Goal: Information Seeking & Learning: Find specific page/section

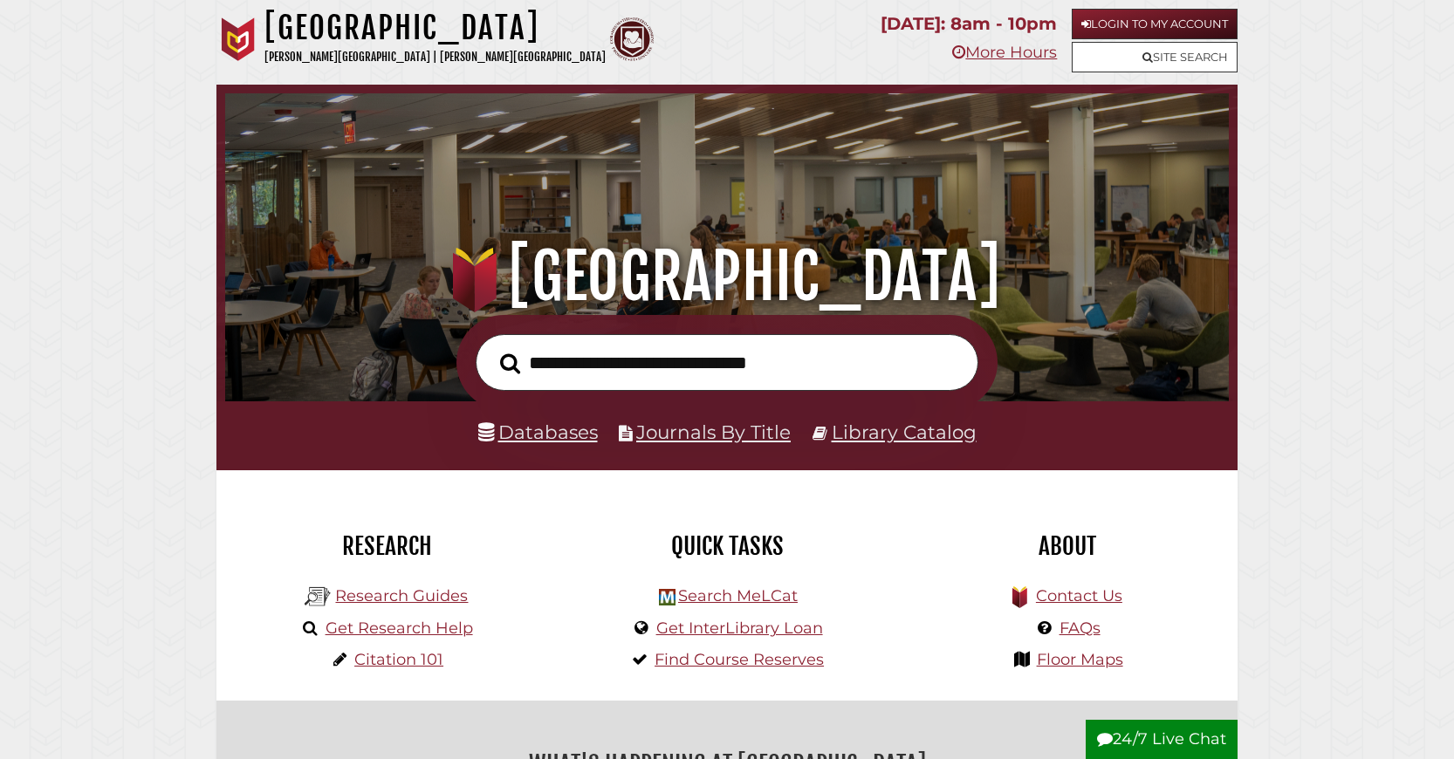
scroll to position [332, 995]
click at [565, 443] on link "Databases" at bounding box center [538, 432] width 120 height 23
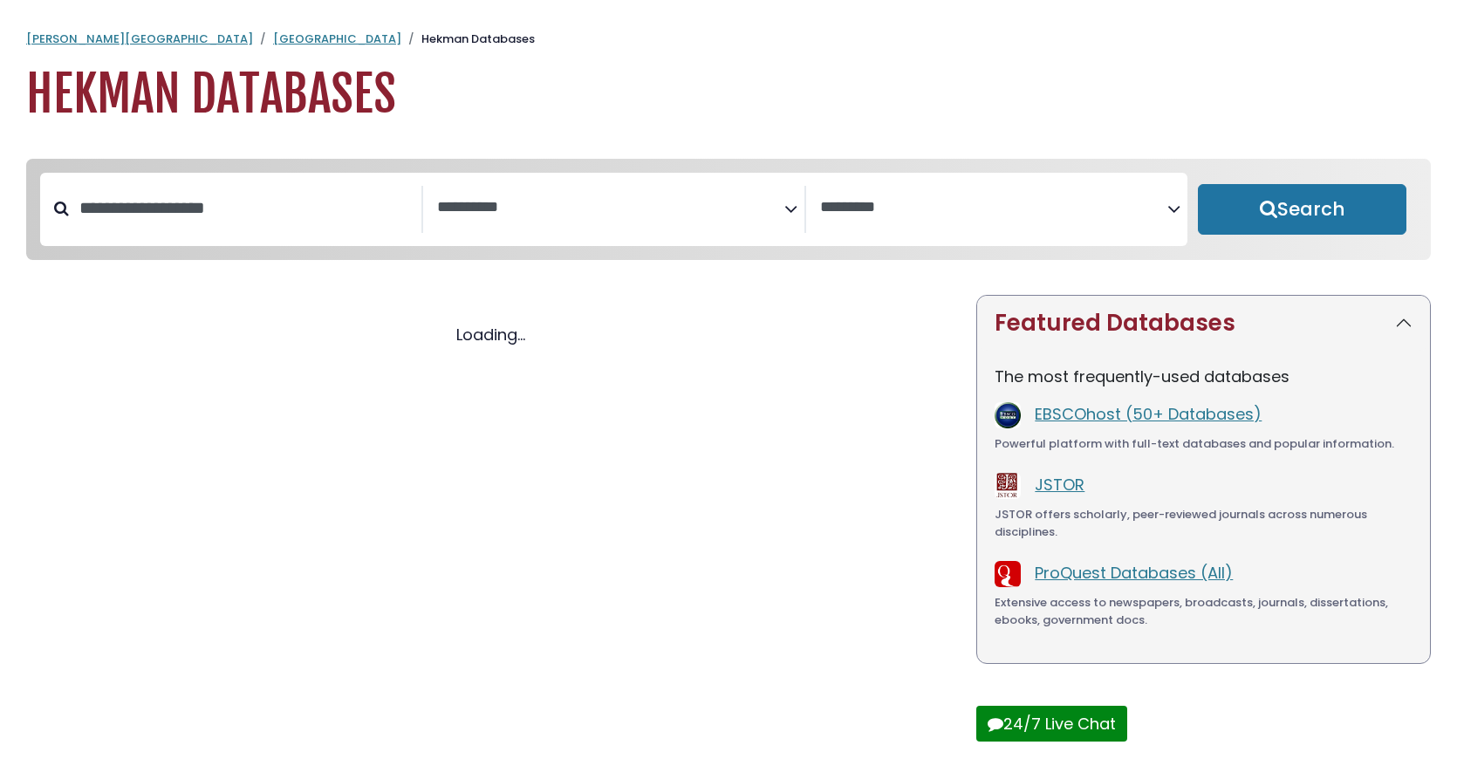
select select "Database Subject Filter"
select select "Database Vendors Filter"
select select "Database Subject Filter"
select select "Database Vendors Filter"
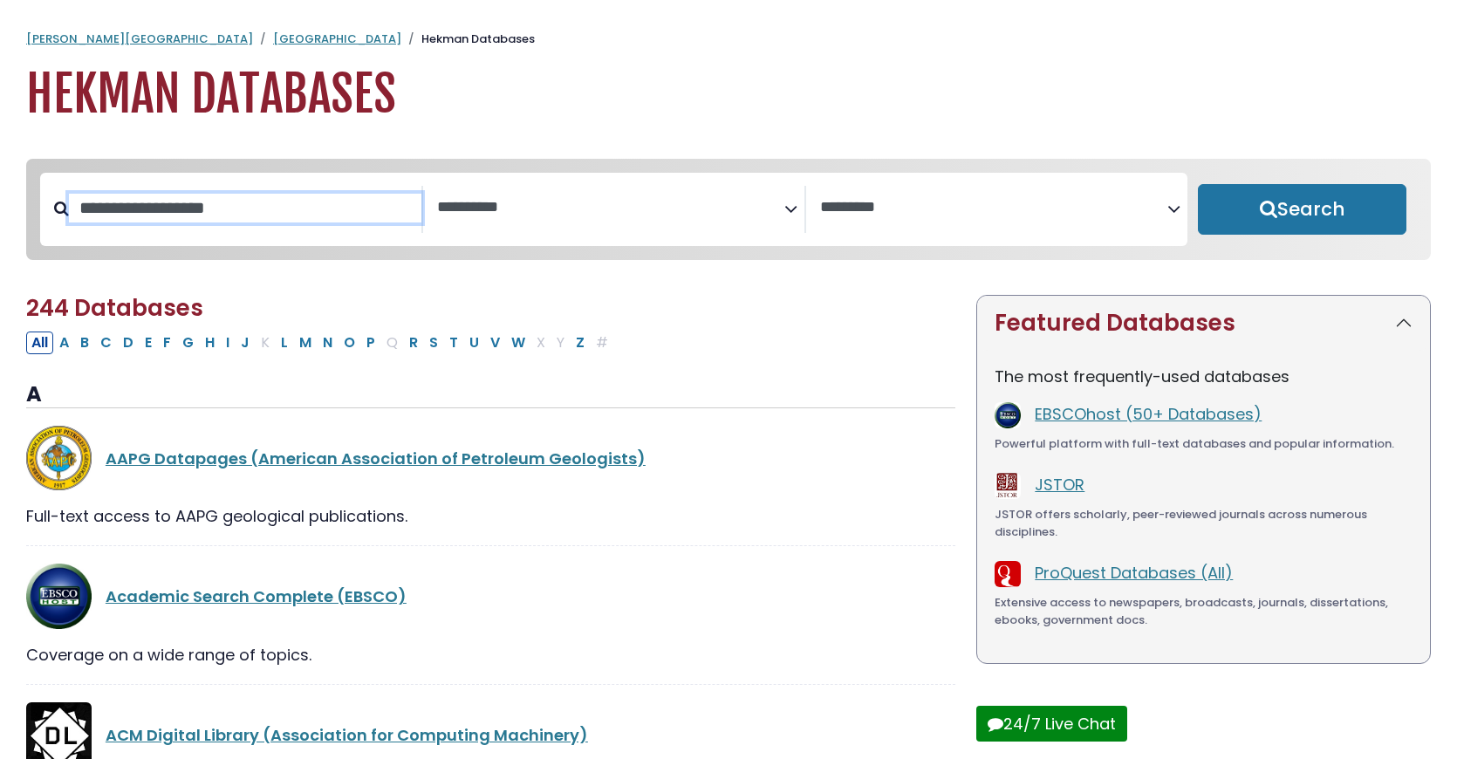
click at [192, 222] on input "Search database by title or keyword" at bounding box center [245, 208] width 353 height 29
type input "**********"
click at [1198, 184] on button "Search" at bounding box center [1302, 209] width 209 height 51
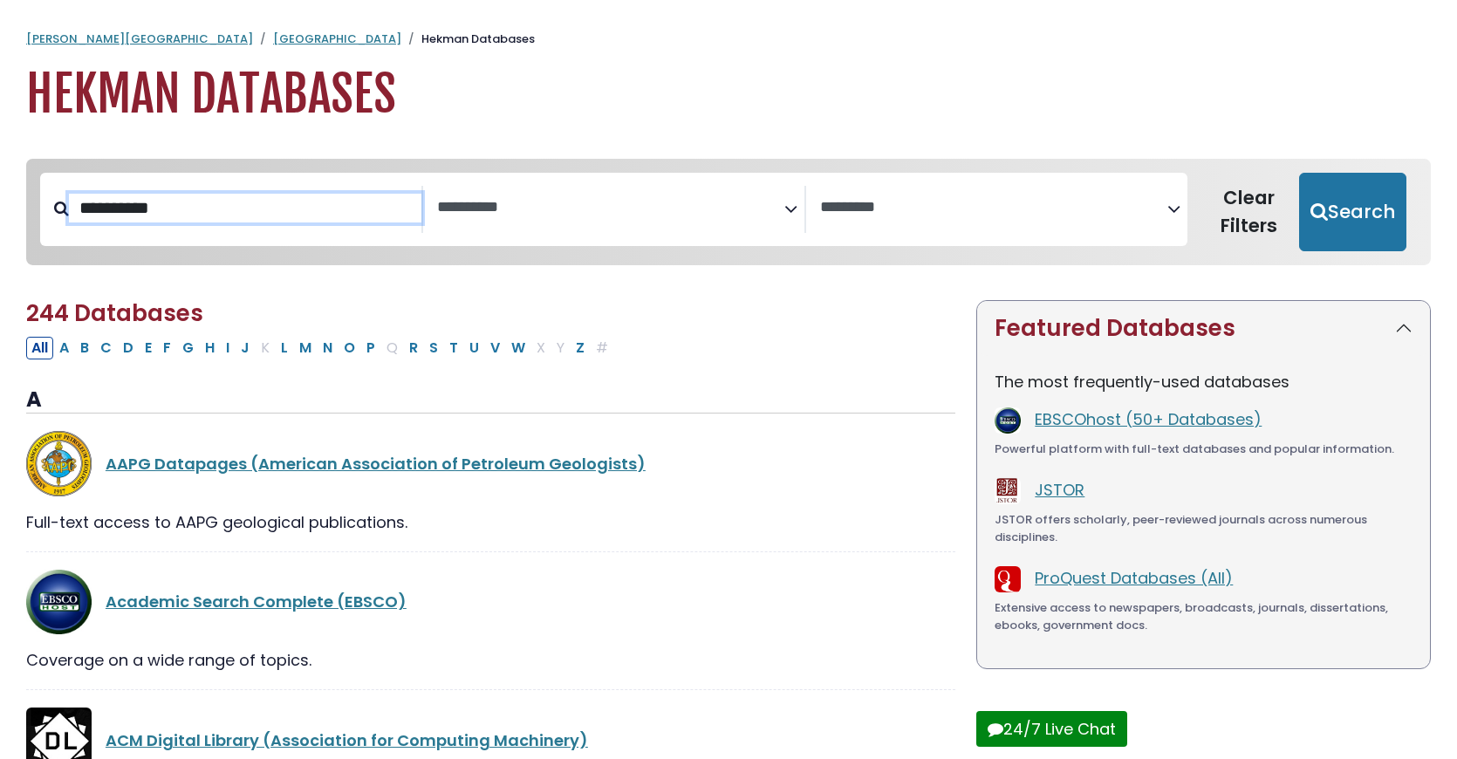
select select "Database Subject Filter"
select select "Database Vendors Filter"
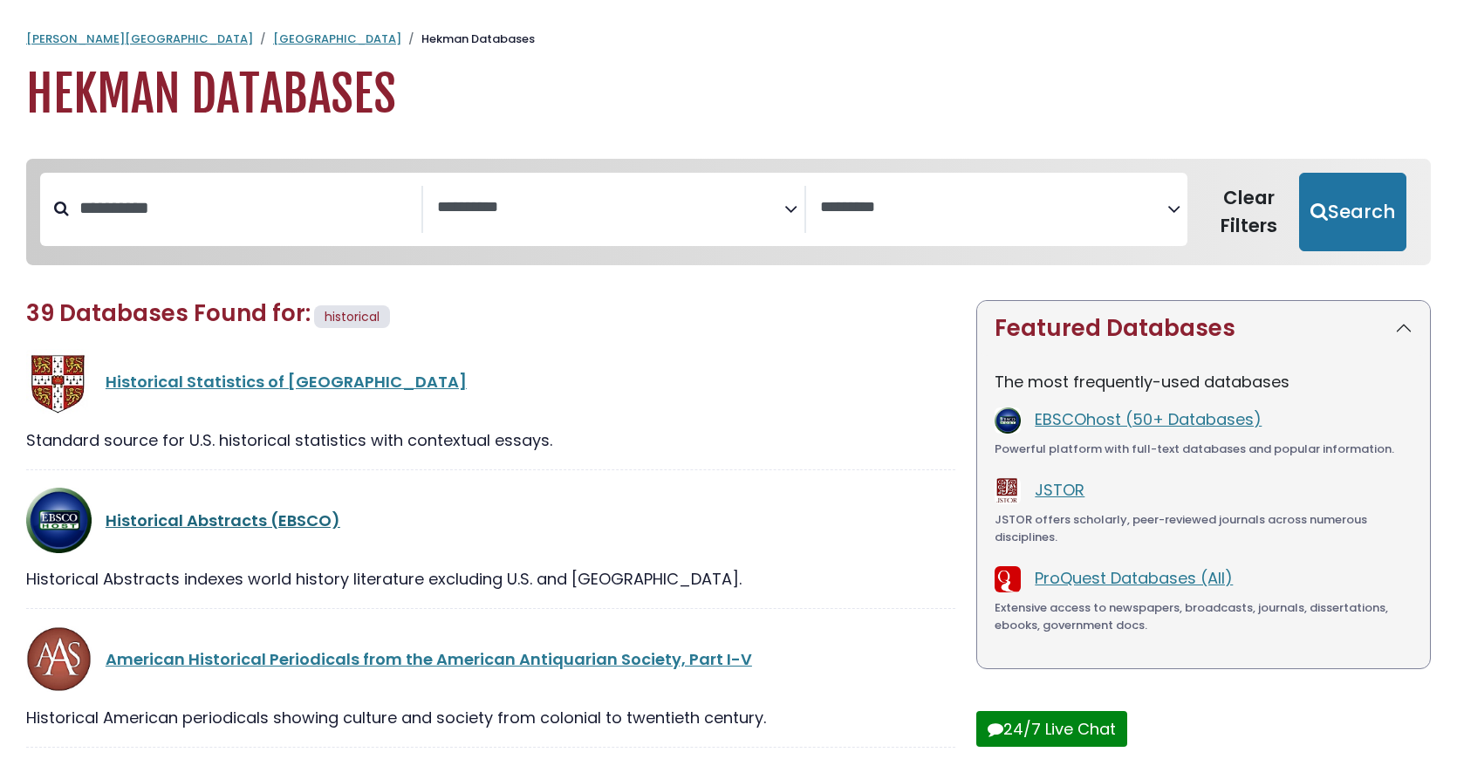
click at [212, 531] on link "Historical Abstracts (EBSCO)" at bounding box center [223, 521] width 235 height 22
